Goal: Transaction & Acquisition: Purchase product/service

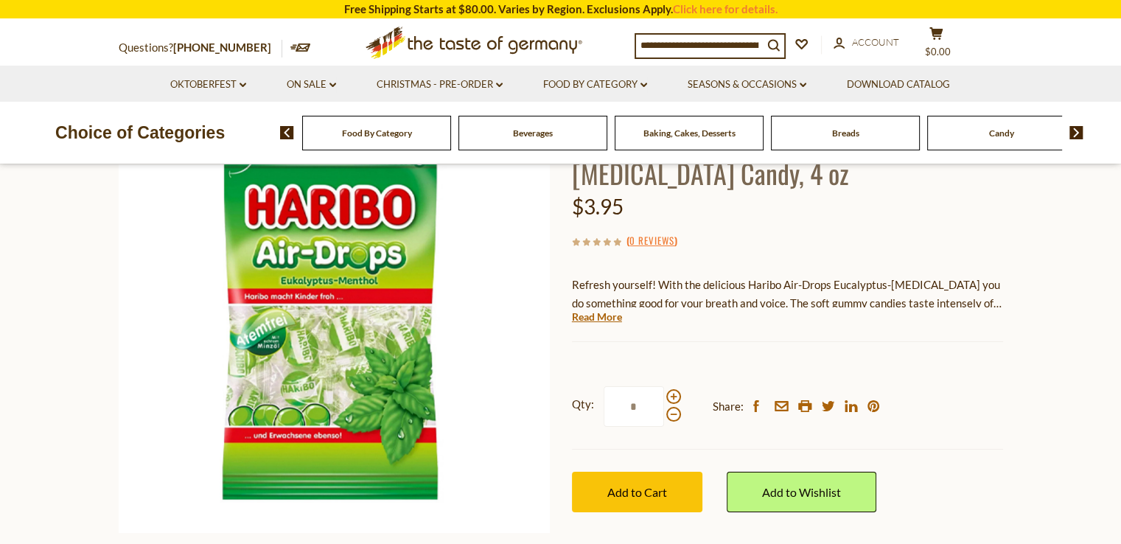
scroll to position [144, 0]
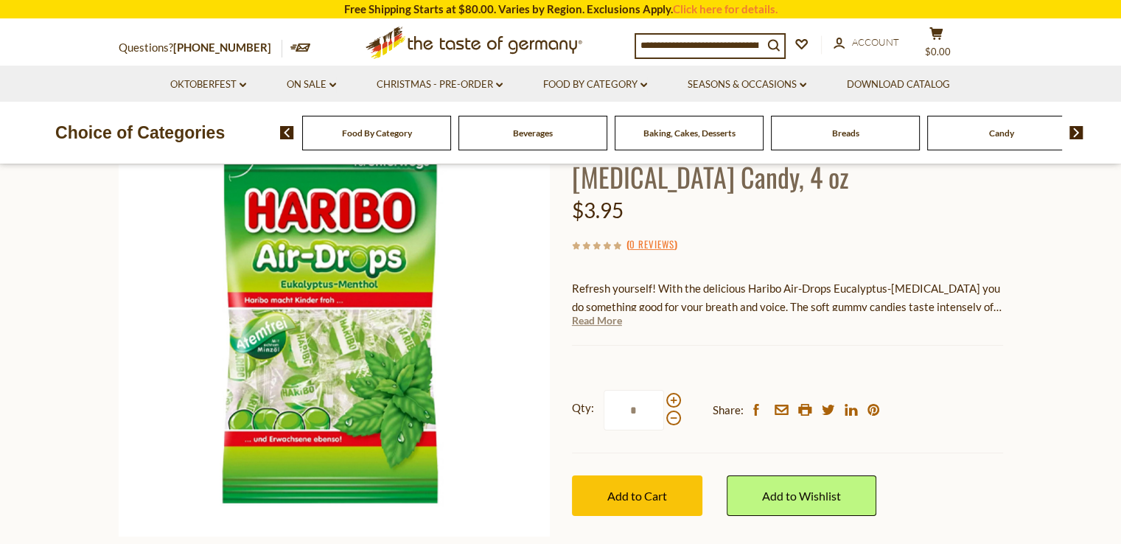
click at [598, 323] on link "Read More" at bounding box center [597, 320] width 50 height 15
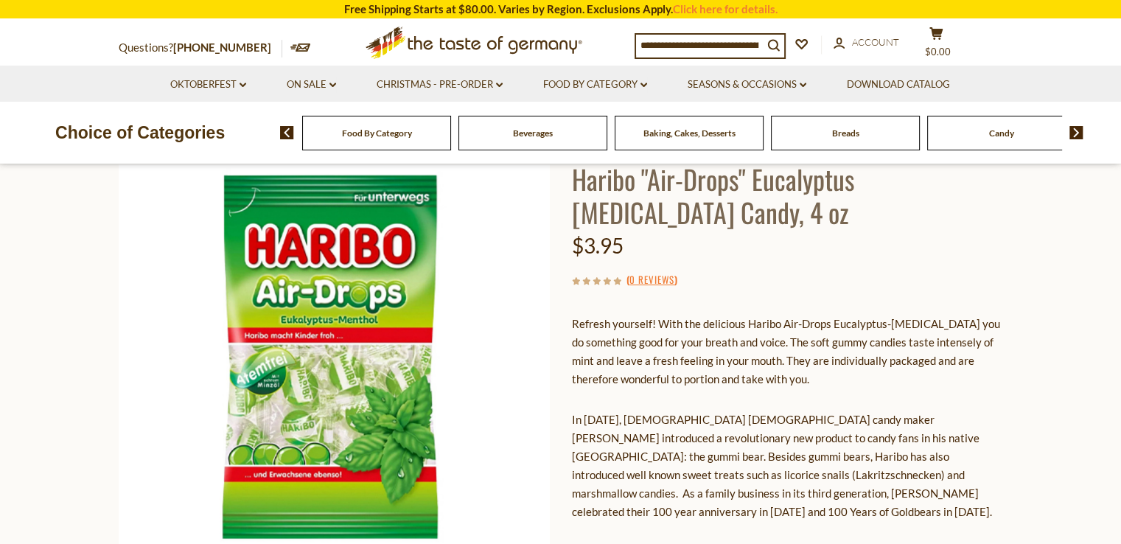
scroll to position [0, 0]
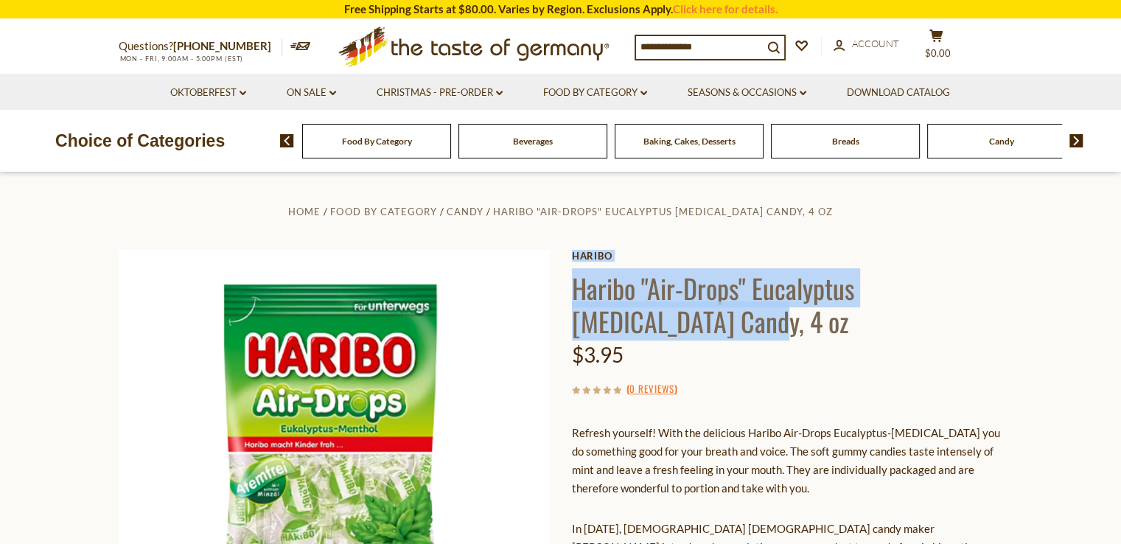
drag, startPoint x: 689, startPoint y: 324, endPoint x: 569, endPoint y: 282, distance: 127.0
click at [569, 282] on div "Home Food By Category Candy Haribo "Air-Drops" Eucalyptus [MEDICAL_DATA] Candy,…" at bounding box center [561, 546] width 907 height 688
drag, startPoint x: 620, startPoint y: 319, endPoint x: 634, endPoint y: 322, distance: 14.3
click at [622, 320] on h1 "Haribo "Air-Drops" Eucalyptus [MEDICAL_DATA] Candy, 4 oz" at bounding box center [787, 304] width 431 height 66
click at [678, 328] on h1 "Haribo "Air-Drops" Eucalyptus [MEDICAL_DATA] Candy, 4 oz" at bounding box center [787, 304] width 431 height 66
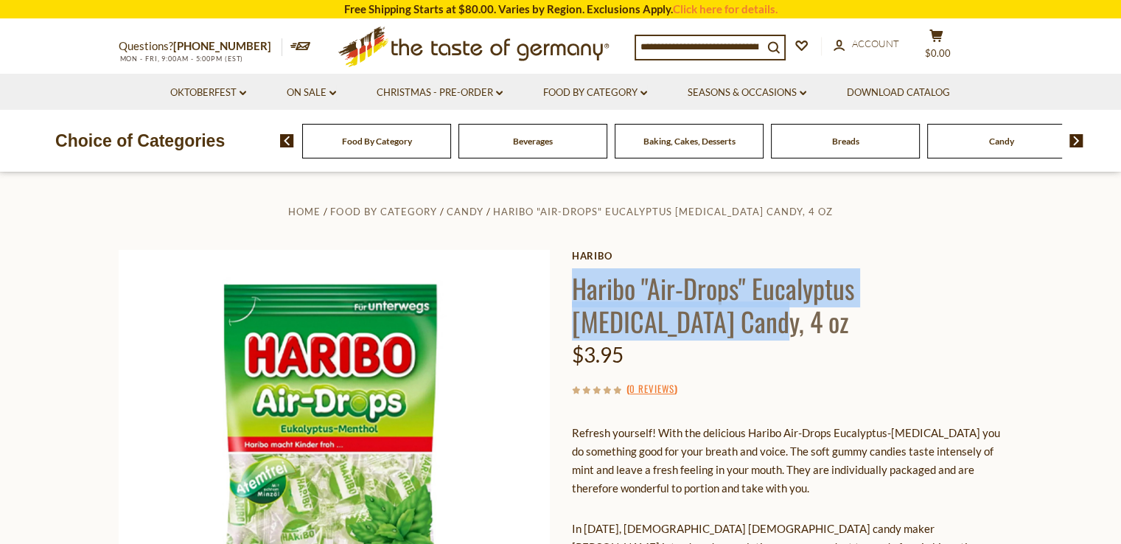
drag, startPoint x: 669, startPoint y: 326, endPoint x: 576, endPoint y: 293, distance: 98.6
click at [576, 293] on h1 "Haribo "Air-Drops" Eucalyptus [MEDICAL_DATA] Candy, 4 oz" at bounding box center [787, 304] width 431 height 66
